Goal: Task Accomplishment & Management: Complete application form

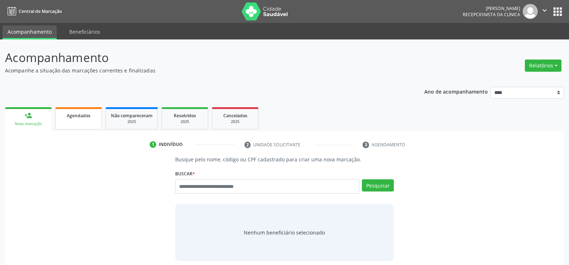
click at [91, 117] on div "Agendados" at bounding box center [79, 116] width 36 height 8
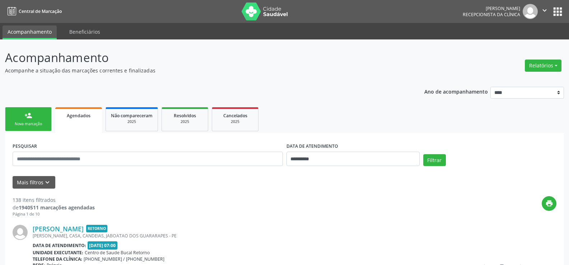
click at [29, 118] on div "person_add" at bounding box center [28, 116] width 8 height 8
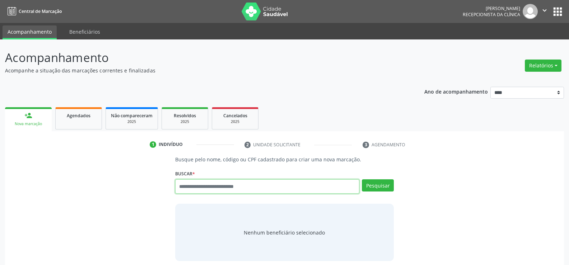
click at [231, 188] on input "text" at bounding box center [267, 186] width 184 height 14
type input "**********"
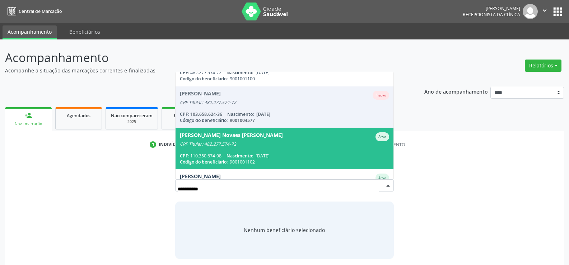
scroll to position [72, 0]
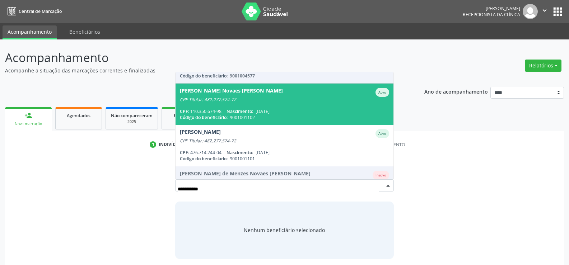
click at [254, 108] on div "CPF: 110.350.674-98 Nascimento: 20/08/2008" at bounding box center [284, 111] width 209 height 6
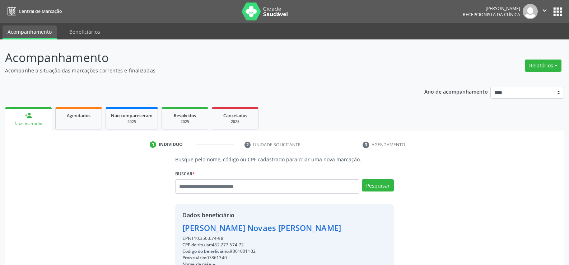
drag, startPoint x: 182, startPoint y: 228, endPoint x: 368, endPoint y: 226, distance: 186.5
copy div "Paulo Roberto de Menezes Novaes Ferraz Silva"
click at [80, 122] on link "Agendados" at bounding box center [78, 118] width 47 height 22
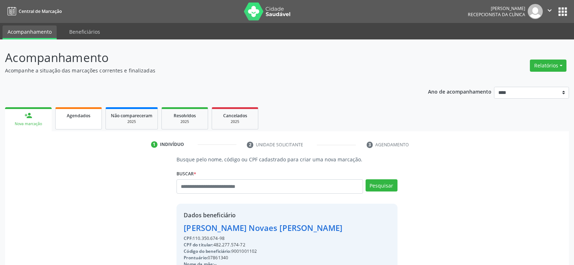
select select "*"
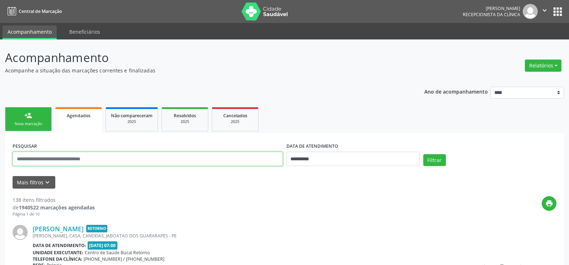
click at [67, 159] on input "text" at bounding box center [148, 159] width 270 height 14
paste input "**********"
type input "**********"
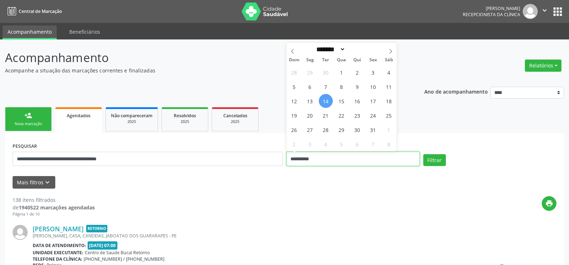
drag, startPoint x: 326, startPoint y: 156, endPoint x: 281, endPoint y: 157, distance: 44.5
click at [281, 157] on div "**********" at bounding box center [284, 156] width 547 height 30
click at [423, 154] on button "Filtrar" at bounding box center [434, 160] width 23 height 12
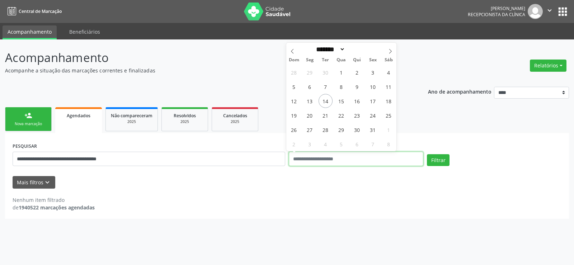
click at [427, 154] on button "Filtrar" at bounding box center [438, 160] width 23 height 12
click at [438, 165] on button "Filtrar" at bounding box center [438, 160] width 23 height 12
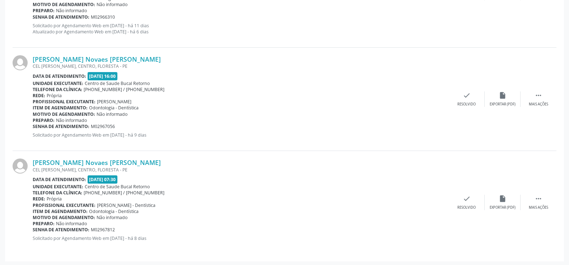
scroll to position [281, 0]
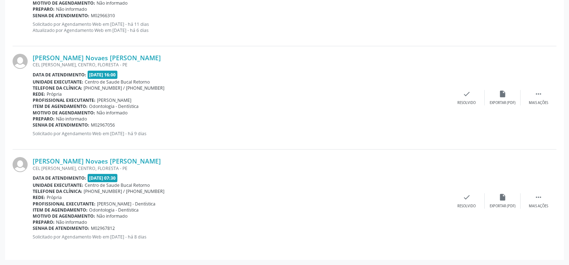
drag, startPoint x: 89, startPoint y: 74, endPoint x: 141, endPoint y: 74, distance: 52.0
click at [141, 74] on div "Data de atendimento: 04/11/2025 - 16:00" at bounding box center [241, 75] width 416 height 8
drag, startPoint x: 100, startPoint y: 102, endPoint x: 151, endPoint y: 102, distance: 50.9
click at [131, 102] on span "Elizabeth Santana dos Santos" at bounding box center [114, 100] width 34 height 6
drag, startPoint x: 94, startPoint y: 188, endPoint x: 161, endPoint y: 187, distance: 66.7
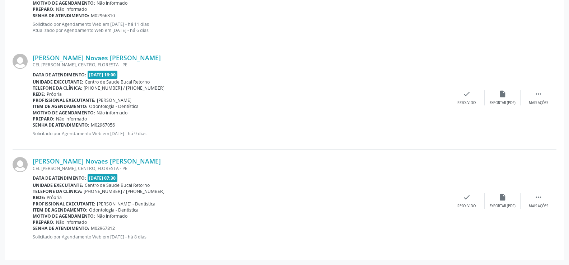
click at [161, 187] on div "Unidade executante: Centro de Saude Bucal Retorno" at bounding box center [241, 185] width 416 height 6
drag, startPoint x: 100, startPoint y: 201, endPoint x: 128, endPoint y: 200, distance: 27.6
click at [128, 200] on div "Paulo Roberto de Menezes Novaes Ferraz Silva CEL TEOFANES TORRES, CENTRO, FLORE…" at bounding box center [241, 201] width 416 height 88
click at [155, 204] on span "Maria Eduarda Ferreira Santiago - Dentística" at bounding box center [126, 204] width 58 height 6
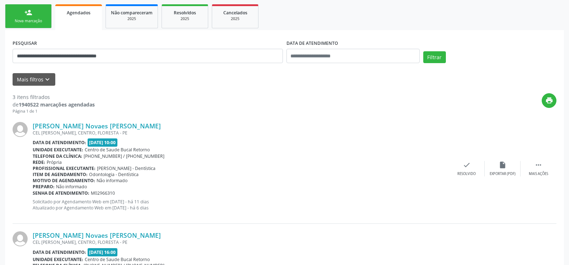
scroll to position [101, 0]
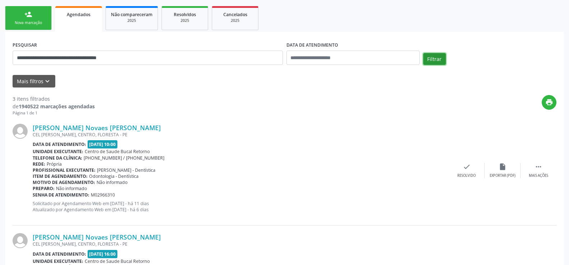
click at [431, 60] on button "Filtrar" at bounding box center [434, 59] width 23 height 12
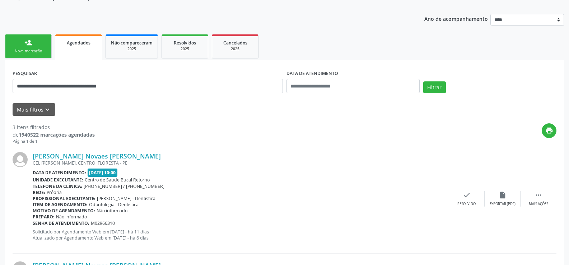
scroll to position [0, 0]
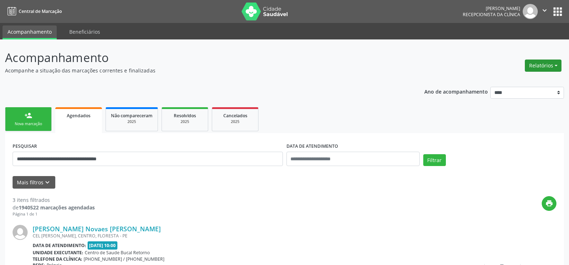
click at [535, 68] on button "Relatórios" at bounding box center [542, 66] width 37 height 12
click at [524, 84] on link "Agendamentos" at bounding box center [522, 81] width 77 height 10
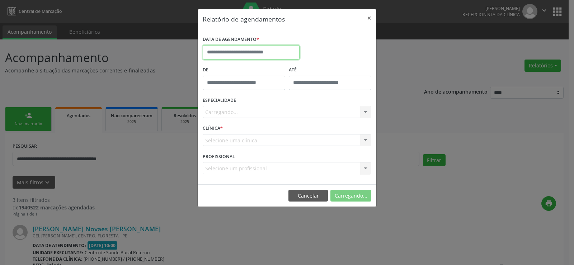
click at [234, 57] on input "text" at bounding box center [251, 52] width 97 height 14
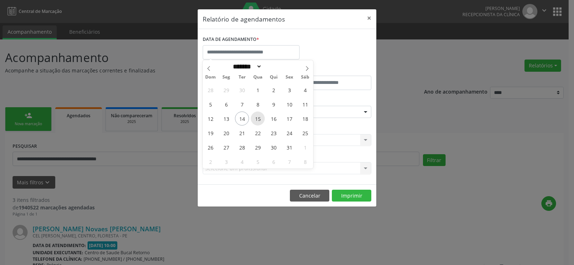
click at [256, 117] on span "15" at bounding box center [258, 119] width 14 height 14
type input "**********"
click at [256, 117] on span "15" at bounding box center [258, 119] width 14 height 14
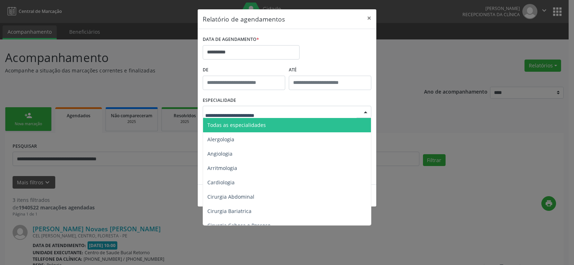
click at [254, 122] on span "Todas as especialidades" at bounding box center [236, 125] width 58 height 7
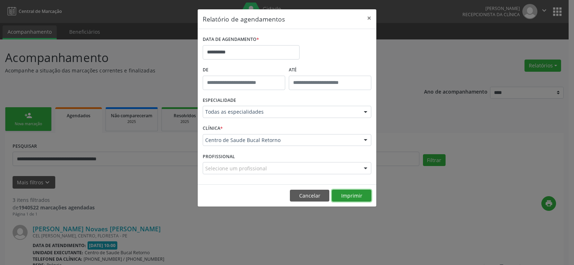
click at [349, 192] on button "Imprimir" at bounding box center [351, 196] width 39 height 12
click at [301, 196] on button "Cancelar" at bounding box center [309, 196] width 39 height 12
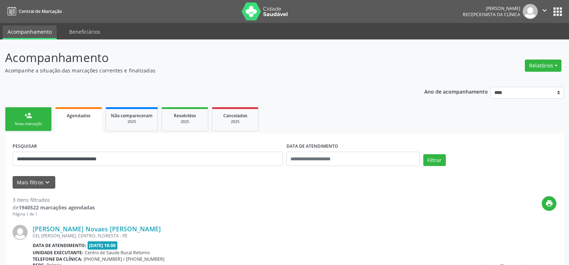
click at [12, 119] on link "person_add Nova marcação" at bounding box center [28, 119] width 47 height 24
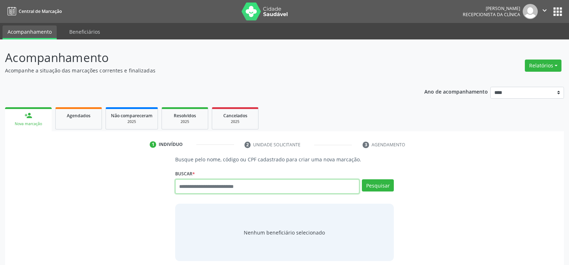
click at [183, 190] on input "text" at bounding box center [267, 186] width 184 height 14
type input "**********"
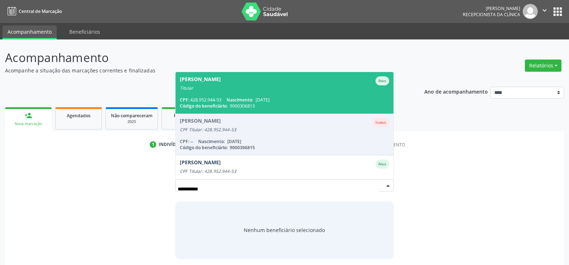
click at [197, 85] on div "Julio Magno Buonafina" at bounding box center [200, 80] width 41 height 9
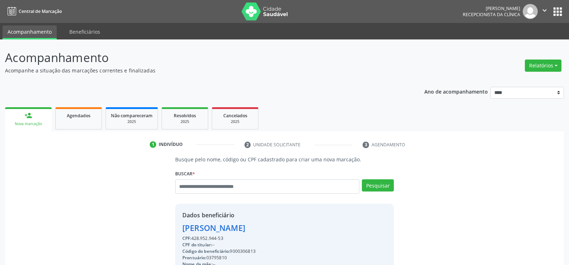
drag, startPoint x: 226, startPoint y: 239, endPoint x: 153, endPoint y: 223, distance: 75.1
click at [153, 223] on div "Busque pelo nome, código ou CPF cadastrado para criar uma nova marcação. Buscar…" at bounding box center [284, 249] width 548 height 186
copy div "Julio Magno Buonafina CPF: 428.952.944-53"
click at [205, 240] on div "CPF: 428.952.944-53" at bounding box center [266, 238] width 169 height 6
drag, startPoint x: 193, startPoint y: 238, endPoint x: 232, endPoint y: 238, distance: 39.1
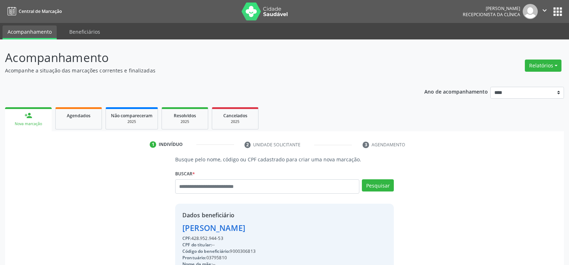
click at [232, 238] on div "CPF: 428.952.944-53" at bounding box center [266, 238] width 169 height 6
copy div "428.952.944-53"
click at [186, 188] on input "text" at bounding box center [267, 186] width 184 height 14
paste input "**********"
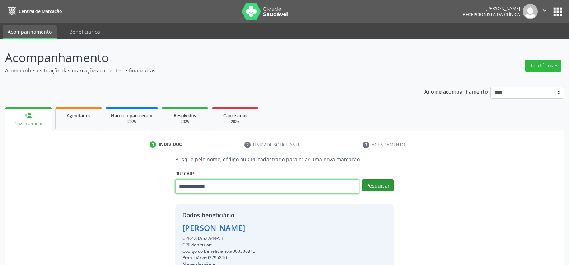
type input "**********"
drag, startPoint x: 368, startPoint y: 183, endPoint x: 373, endPoint y: 188, distance: 7.1
click at [371, 186] on button "Pesquisar" at bounding box center [378, 185] width 32 height 12
type input "**********"
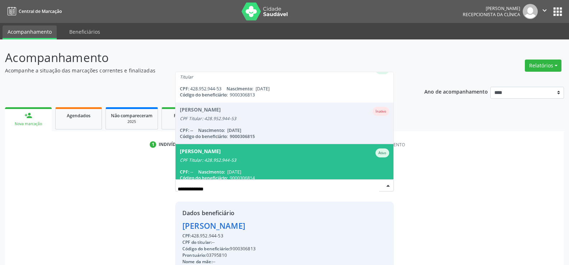
scroll to position [17, 0]
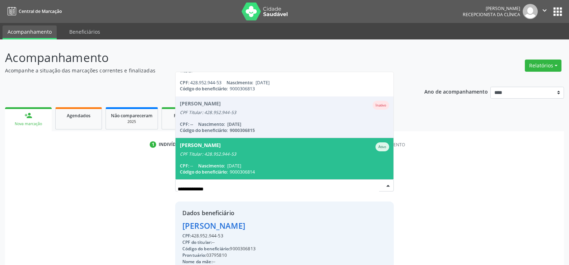
click at [249, 158] on span "Rosangela Maria dos Santos Buonafina Ativo CPF Titular: 428.952.944-53 CPF: -- …" at bounding box center [284, 158] width 218 height 41
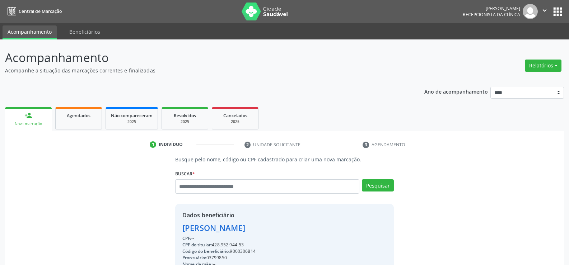
drag, startPoint x: 248, startPoint y: 246, endPoint x: 184, endPoint y: 231, distance: 65.2
copy div "Rosangela Maria dos Santos Buonafina CPF: -- CPF do titular: 428.952.944-53"
click at [527, 66] on button "Relatórios" at bounding box center [542, 66] width 37 height 12
click at [520, 76] on ul "Agendamentos Procedimentos realizados" at bounding box center [523, 86] width 78 height 26
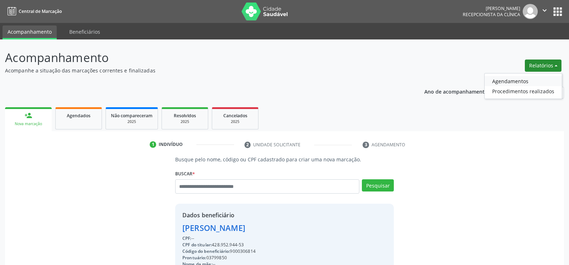
click at [517, 79] on link "Agendamentos" at bounding box center [522, 81] width 77 height 10
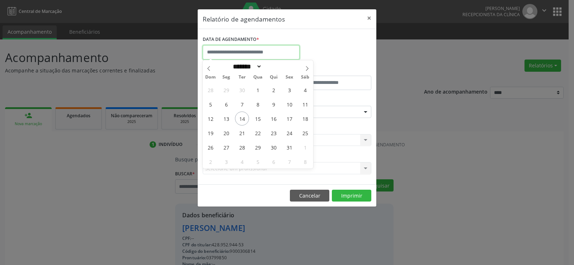
click at [267, 52] on input "text" at bounding box center [251, 52] width 97 height 14
click at [256, 118] on span "15" at bounding box center [258, 119] width 14 height 14
type input "**********"
click at [256, 118] on span "15" at bounding box center [258, 119] width 14 height 14
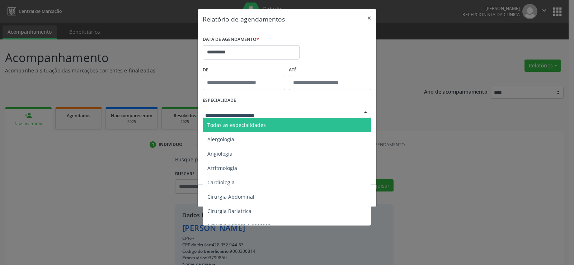
click at [254, 123] on span "Todas as especialidades" at bounding box center [236, 125] width 58 height 7
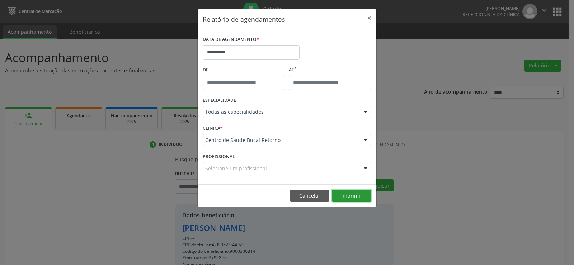
click at [340, 199] on button "Imprimir" at bounding box center [351, 196] width 39 height 12
click at [314, 198] on button "Cancelar" at bounding box center [309, 196] width 39 height 12
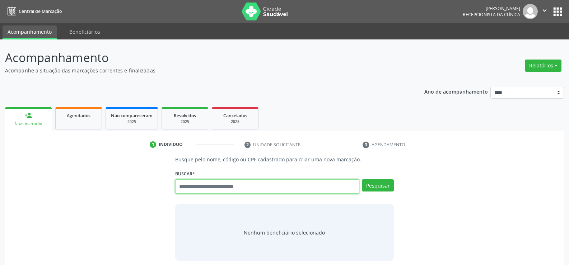
click at [208, 183] on input "text" at bounding box center [267, 186] width 184 height 14
type input "**********"
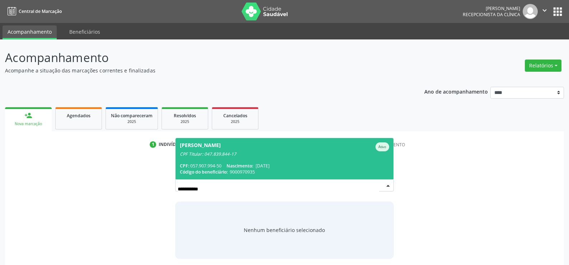
click at [203, 157] on span "[PERSON_NAME] do Nascimento Ativo CPF Titular: 047.839.844-17 CPF: 057.907.994-…" at bounding box center [284, 158] width 218 height 41
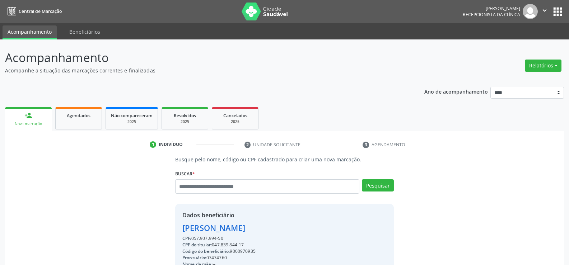
drag, startPoint x: 225, startPoint y: 237, endPoint x: 180, endPoint y: 230, distance: 45.5
copy div "[PERSON_NAME] do Nascimento CPF: 057.907.994-50"
click at [190, 186] on input "text" at bounding box center [267, 186] width 184 height 14
type input "**********"
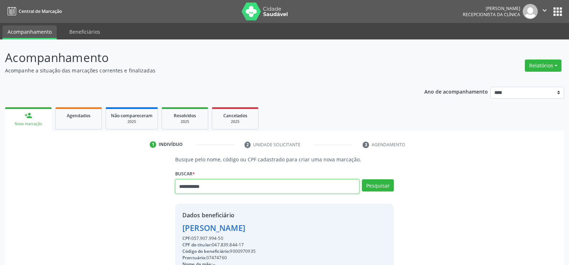
type input "**********"
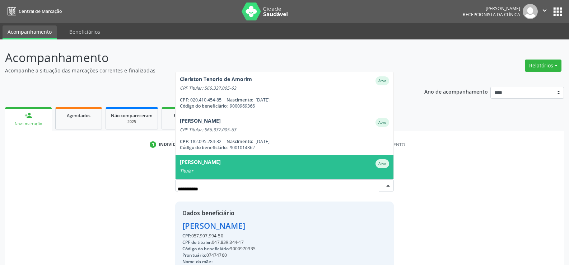
click at [217, 166] on div "[PERSON_NAME]" at bounding box center [200, 163] width 41 height 9
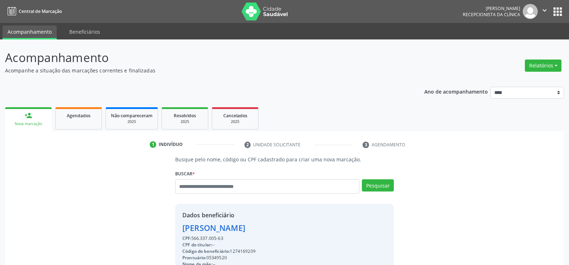
drag, startPoint x: 223, startPoint y: 237, endPoint x: 157, endPoint y: 225, distance: 67.1
click at [157, 225] on div "Busque pelo nome, código ou CPF cadastrado para criar uma nova marcação. [GEOGR…" at bounding box center [284, 249] width 548 height 186
copy div "[PERSON_NAME] CPF: 566.337.005-63"
click at [534, 66] on button "Relatórios" at bounding box center [542, 66] width 37 height 12
click at [510, 79] on link "Agendamentos" at bounding box center [522, 81] width 77 height 10
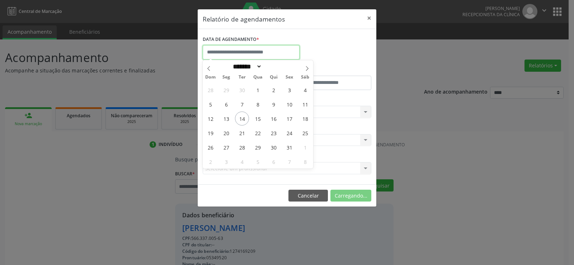
click at [229, 53] on input "text" at bounding box center [251, 52] width 97 height 14
click at [259, 119] on span "15" at bounding box center [258, 119] width 14 height 14
type input "**********"
click at [260, 119] on span "15" at bounding box center [258, 119] width 14 height 14
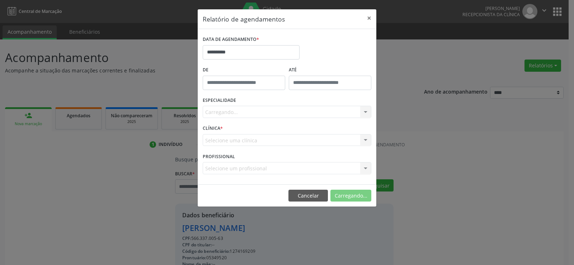
click at [259, 109] on div "Carregando... Nenhum resultado encontrado para: " " Não há nenhuma opção para s…" at bounding box center [287, 112] width 169 height 12
click at [266, 116] on div "Carregando... Nenhum resultado encontrado para: " " Não há nenhuma opção para s…" at bounding box center [287, 112] width 169 height 12
click at [284, 105] on div "ESPECIALIDADE Seleciona uma especialidade Todas as especialidades Alergologia A…" at bounding box center [287, 109] width 172 height 28
click at [281, 110] on div "Seleciona uma especialidade" at bounding box center [287, 112] width 169 height 12
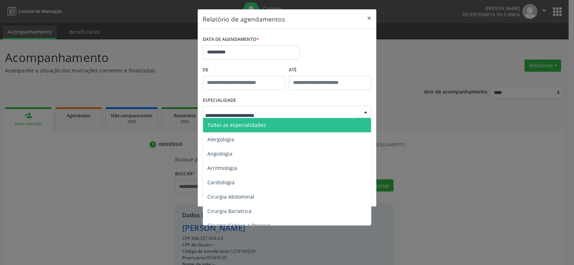
click at [268, 126] on span "Todas as especialidades" at bounding box center [287, 125] width 169 height 14
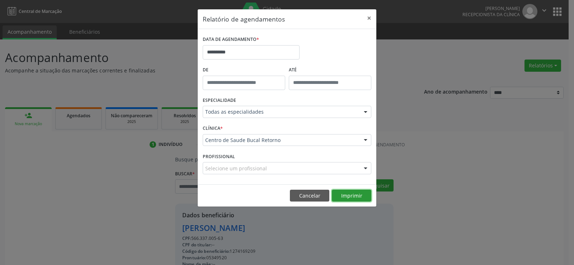
click at [355, 193] on button "Imprimir" at bounding box center [351, 196] width 39 height 12
click at [297, 195] on button "Cancelar" at bounding box center [309, 196] width 39 height 12
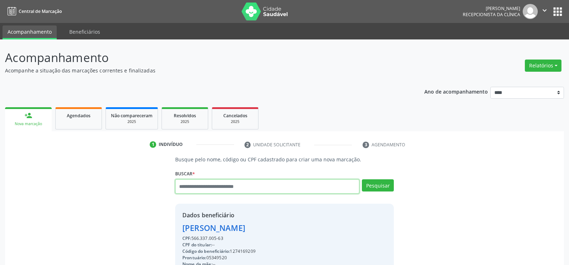
click at [236, 191] on input "text" at bounding box center [267, 186] width 184 height 14
type input "**********"
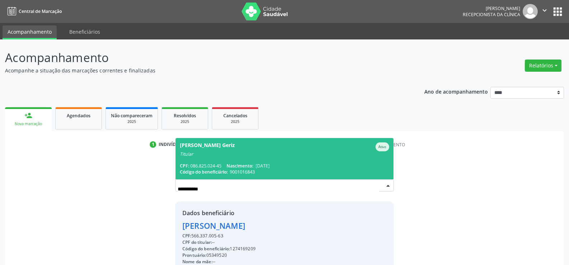
click at [238, 158] on span "[PERSON_NAME] Geriz Ativo Titular CPF: 086.825.024-45 Nascimento: [DATE] Código…" at bounding box center [284, 158] width 218 height 41
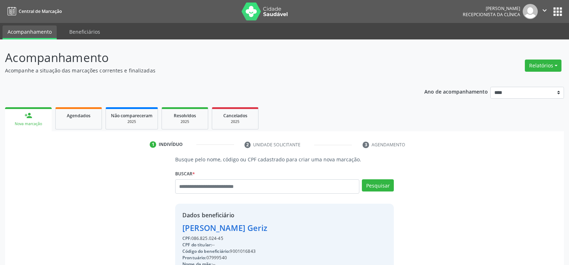
drag, startPoint x: 185, startPoint y: 229, endPoint x: 307, endPoint y: 232, distance: 121.7
click at [273, 232] on div "[PERSON_NAME] Geriz" at bounding box center [227, 228] width 90 height 12
drag, startPoint x: 310, startPoint y: 231, endPoint x: 176, endPoint y: 230, distance: 133.8
copy div "[PERSON_NAME] Geriz"
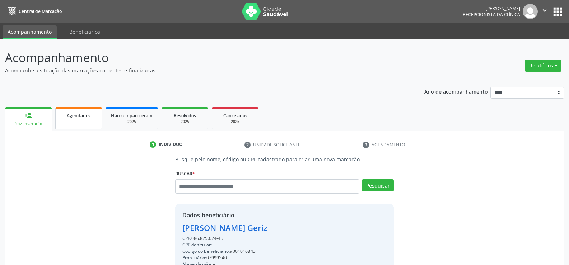
click at [86, 118] on span "Agendados" at bounding box center [79, 116] width 24 height 6
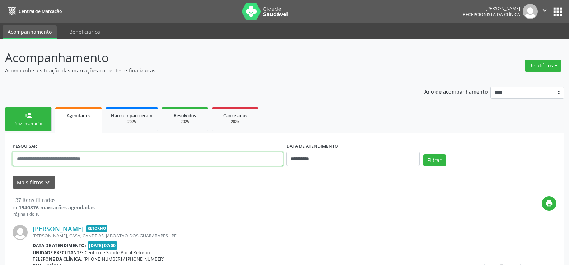
click at [53, 157] on input "text" at bounding box center [148, 159] width 270 height 14
paste input "**********"
type input "**********"
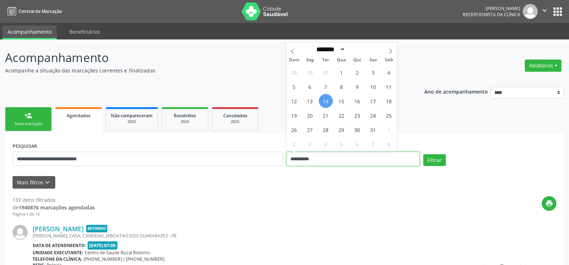
drag, startPoint x: 320, startPoint y: 163, endPoint x: 256, endPoint y: 163, distance: 64.2
click at [256, 163] on div "**********" at bounding box center [284, 156] width 547 height 30
click at [423, 154] on button "Filtrar" at bounding box center [434, 160] width 23 height 12
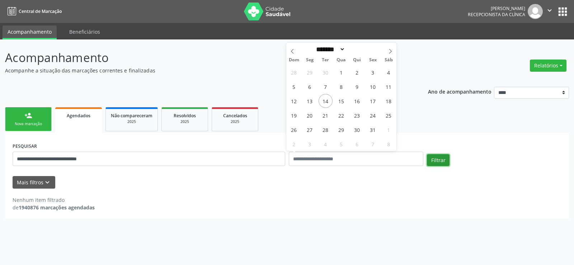
click at [433, 161] on button "Filtrar" at bounding box center [438, 160] width 23 height 12
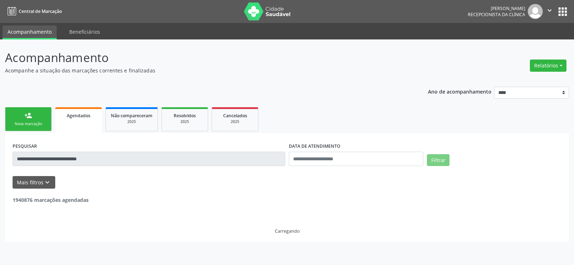
click at [434, 161] on button "Filtrar" at bounding box center [438, 160] width 23 height 12
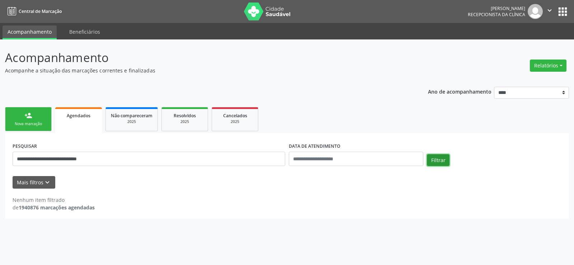
click at [434, 161] on button "Filtrar" at bounding box center [438, 160] width 23 height 12
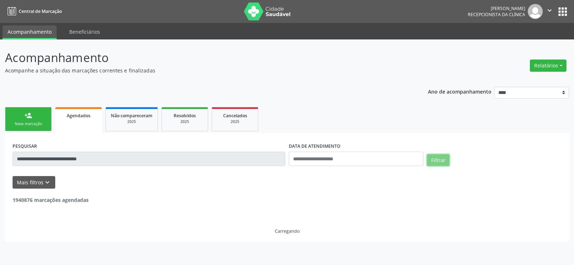
click at [434, 161] on button "Filtrar" at bounding box center [438, 160] width 23 height 12
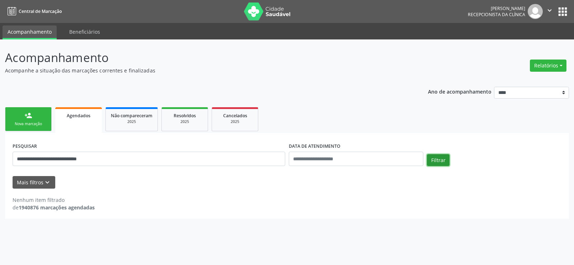
click at [434, 161] on button "Filtrar" at bounding box center [438, 160] width 23 height 12
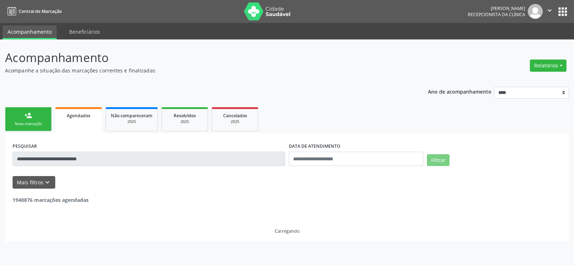
click at [434, 161] on button "Filtrar" at bounding box center [438, 160] width 23 height 12
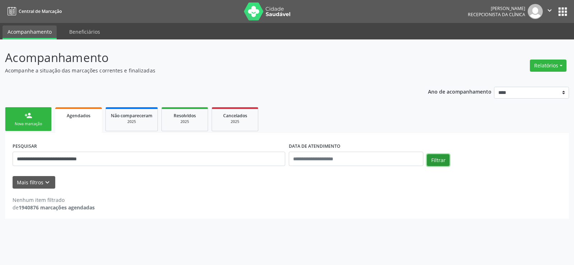
click at [434, 161] on button "Filtrar" at bounding box center [438, 160] width 23 height 12
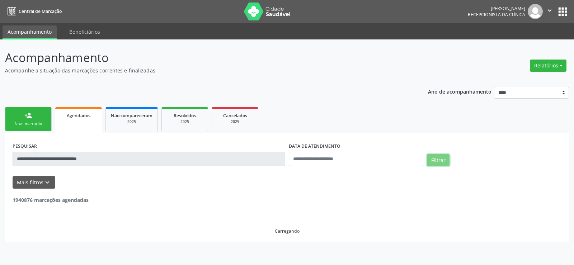
click at [434, 161] on button "Filtrar" at bounding box center [438, 160] width 23 height 12
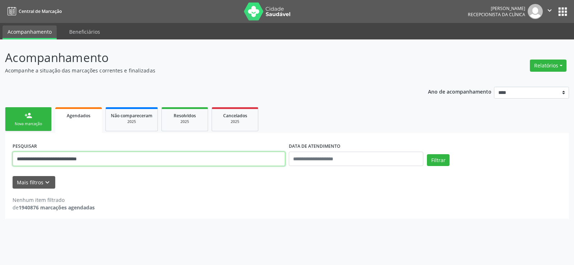
click at [140, 163] on input "**********" at bounding box center [149, 159] width 273 height 14
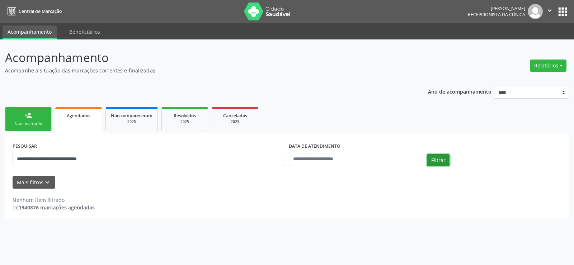
click at [428, 157] on button "Filtrar" at bounding box center [438, 160] width 23 height 12
click at [439, 159] on button "Filtrar" at bounding box center [438, 160] width 23 height 12
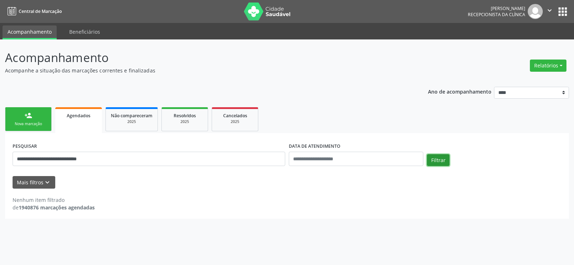
click at [439, 159] on button "Filtrar" at bounding box center [438, 160] width 23 height 12
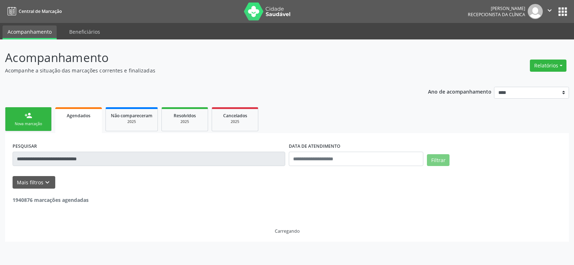
click at [439, 159] on button "Filtrar" at bounding box center [438, 160] width 23 height 12
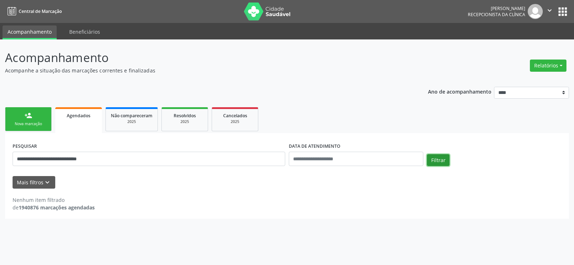
click at [439, 159] on button "Filtrar" at bounding box center [438, 160] width 23 height 12
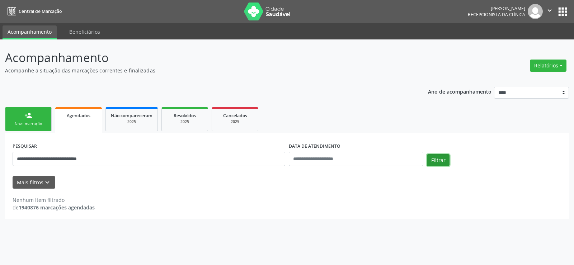
click at [439, 159] on button "Filtrar" at bounding box center [438, 160] width 23 height 12
